Goal: Navigation & Orientation: Find specific page/section

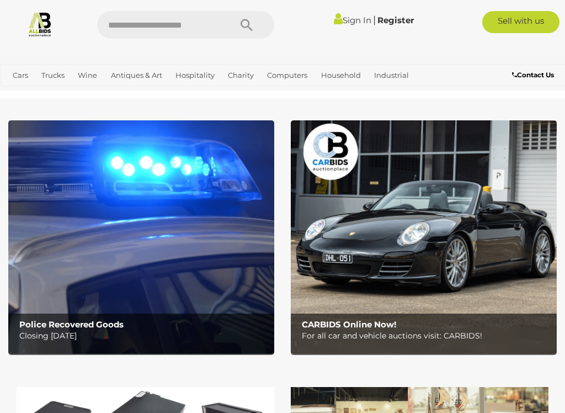
click at [0, 0] on link "China & Porcelain" at bounding box center [0, 0] width 0 height 0
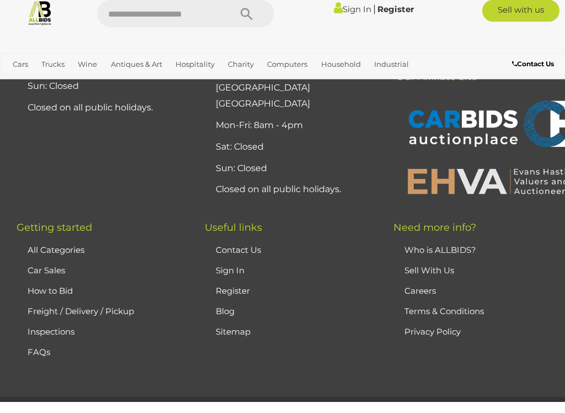
scroll to position [6873, 0]
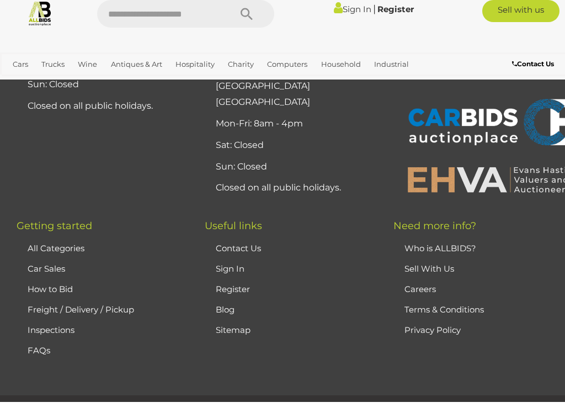
click at [463, 254] on link "Who is ALLBIDS?" at bounding box center [440, 259] width 72 height 10
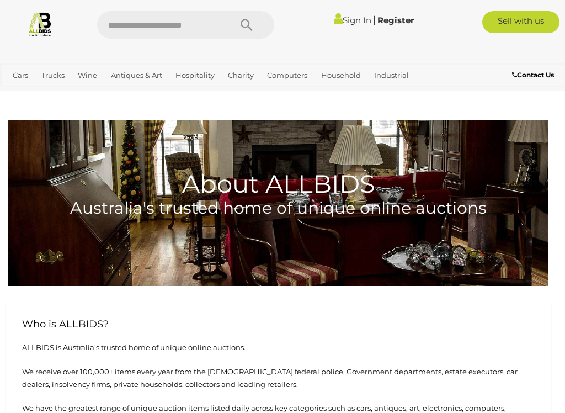
click at [0, 0] on link "Collectable Coins, Notes & Stamps" at bounding box center [0, 0] width 0 height 0
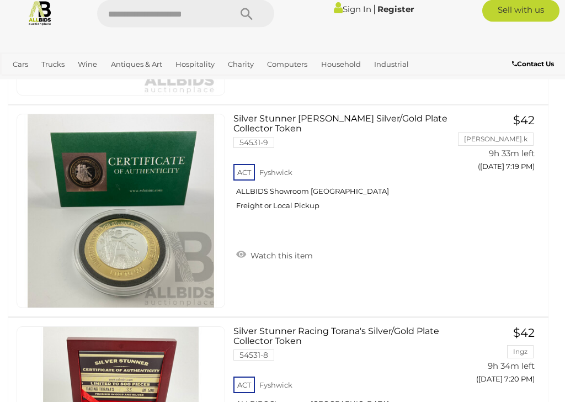
scroll to position [9509, 0]
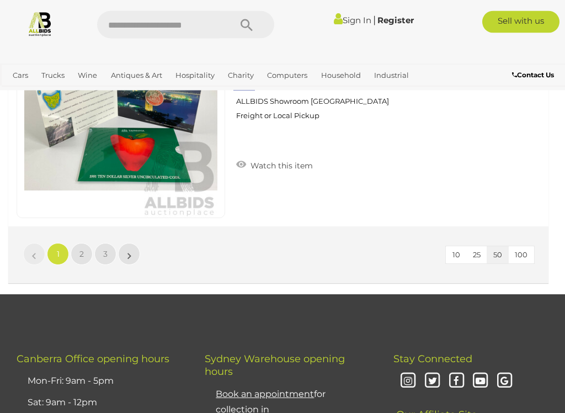
click at [84, 254] on link "2" at bounding box center [82, 254] width 22 height 22
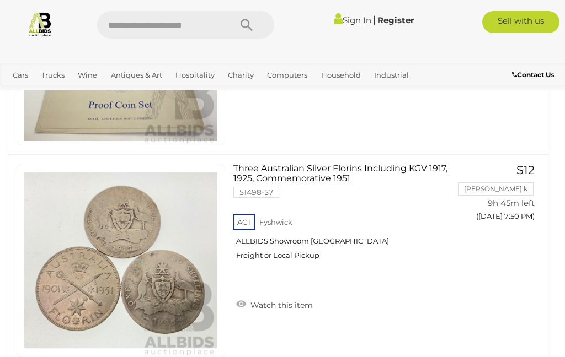
scroll to position [4583, 0]
